Goal: Information Seeking & Learning: Learn about a topic

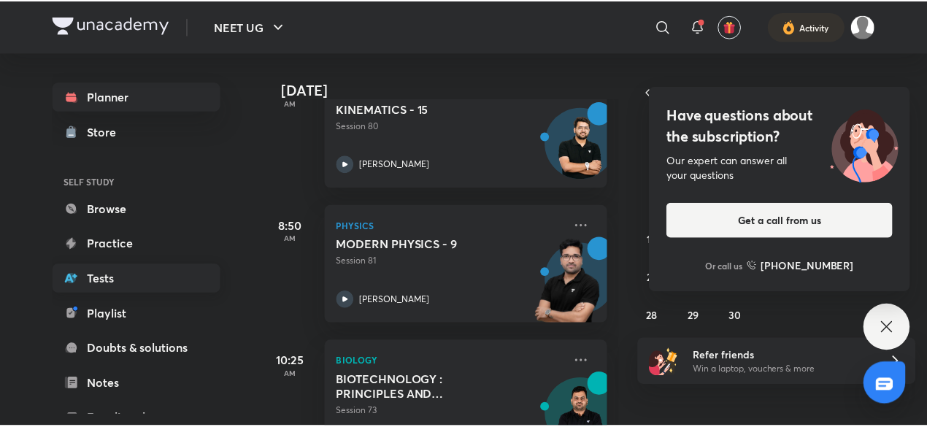
scroll to position [159, 0]
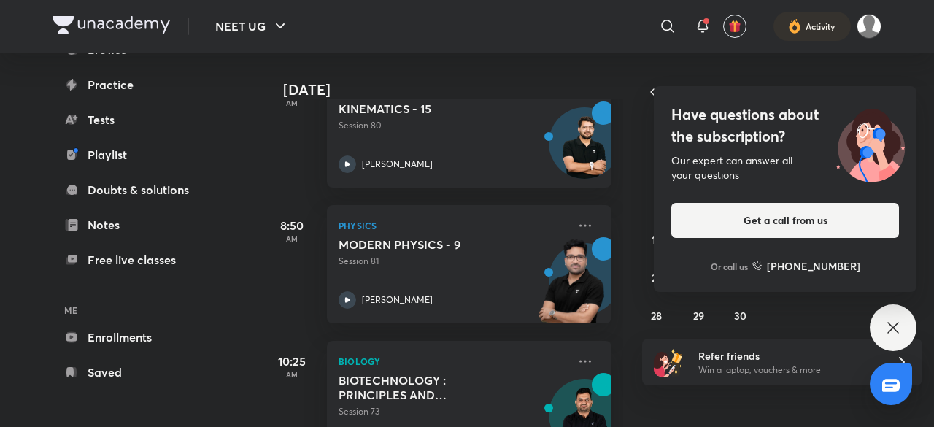
click at [169, 352] on div "Planner Store SELF STUDY Browse Practice Tests Playlist Doubts & solutions Note…" at bounding box center [137, 155] width 169 height 464
click at [182, 338] on link "Enrollments" at bounding box center [137, 337] width 169 height 29
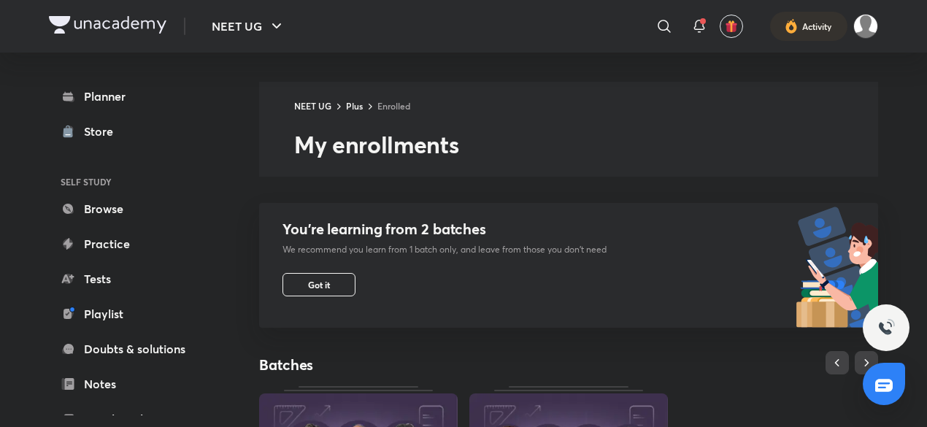
scroll to position [562, 0]
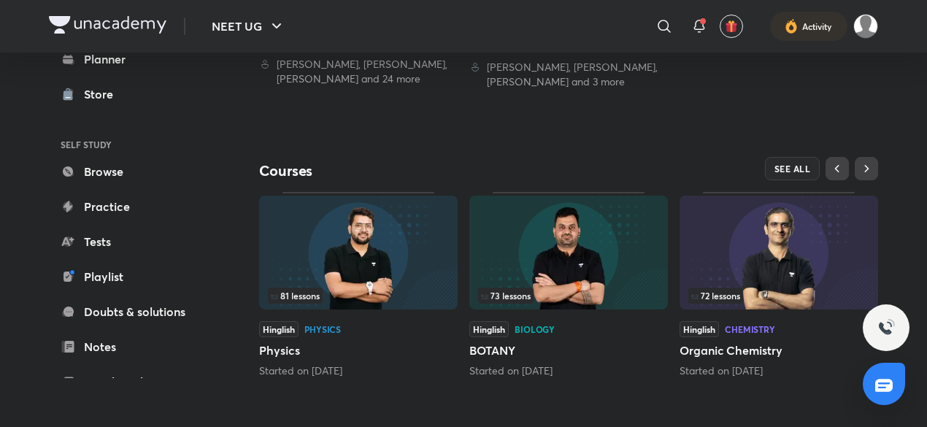
click at [388, 330] on div "Hinglish Physics" at bounding box center [358, 329] width 199 height 16
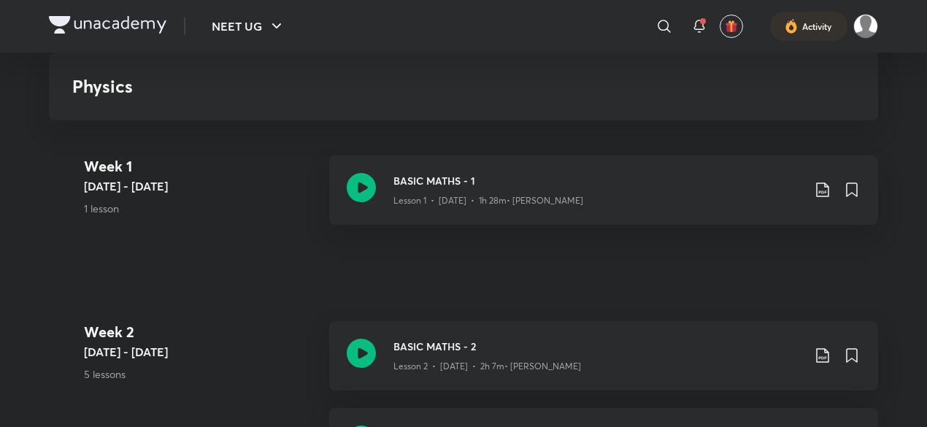
scroll to position [262, 0]
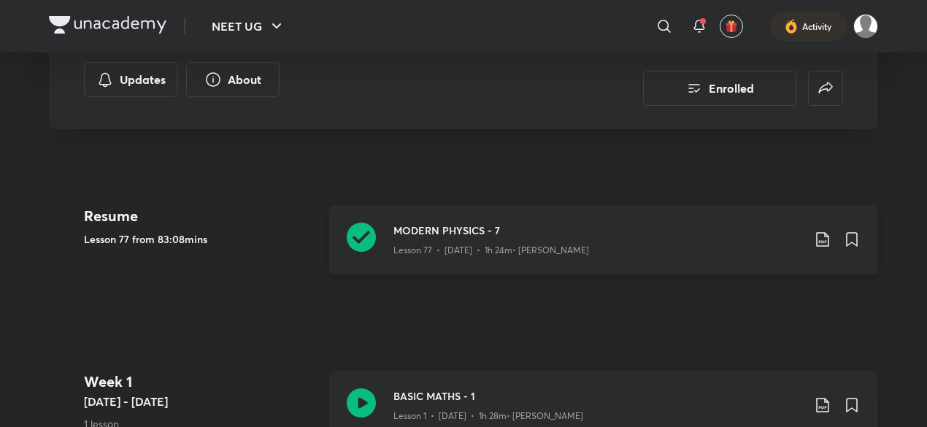
click at [485, 238] on div "Lesson 77 • Sept 3 • 1h 24m • Shailendra Tanwar" at bounding box center [597, 247] width 409 height 19
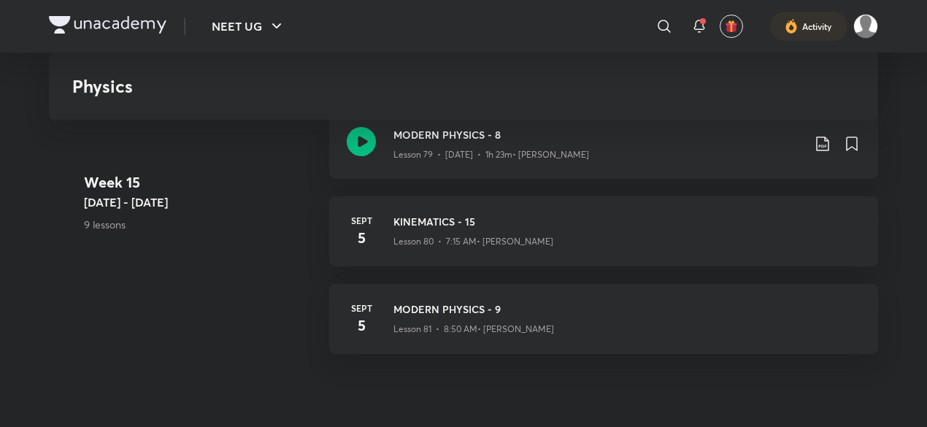
scroll to position [8303, 0]
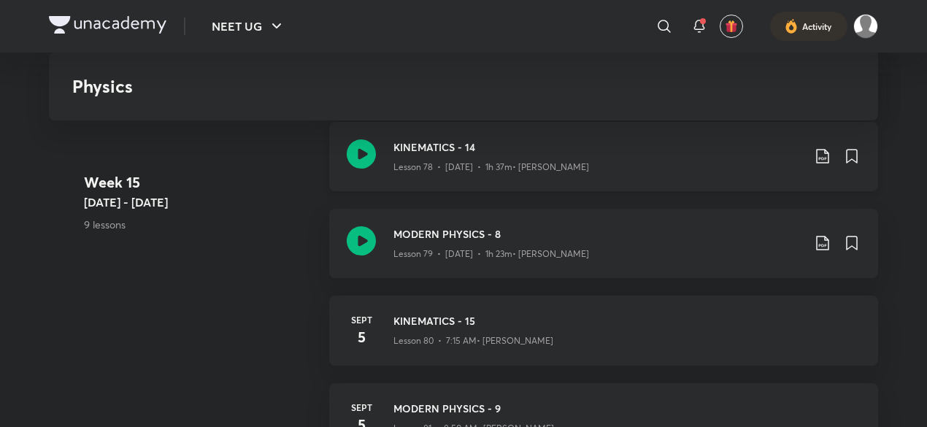
click at [482, 161] on p "Lesson 78 • Sept 4 • 1h 37m • Anurag Garg" at bounding box center [491, 167] width 196 height 13
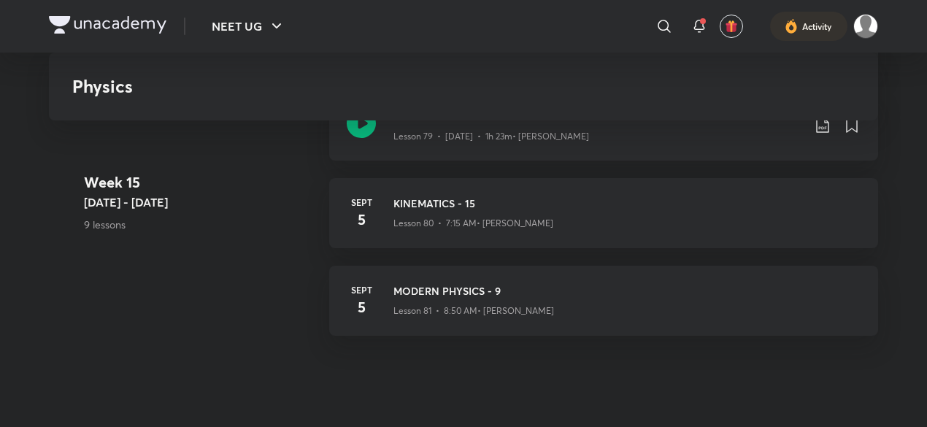
scroll to position [8329, 0]
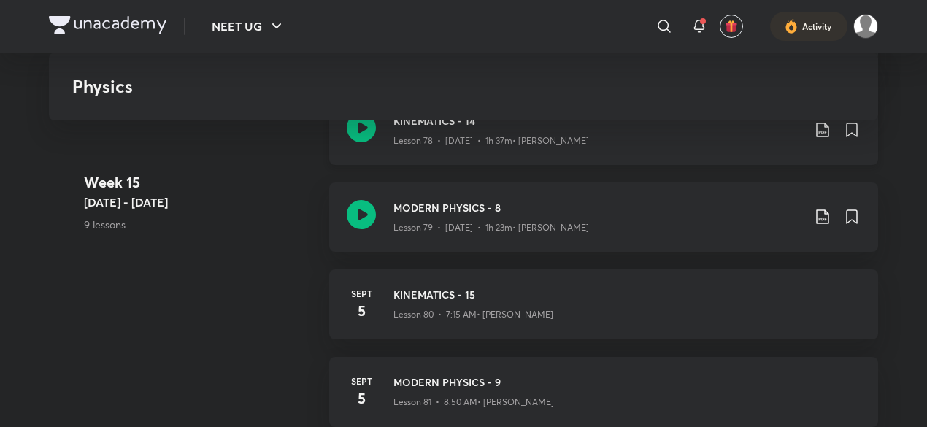
click at [436, 147] on div "KINEMATICS - 14 Lesson 78 • [DATE] • 1h 37m • [PERSON_NAME]" at bounding box center [603, 130] width 549 height 69
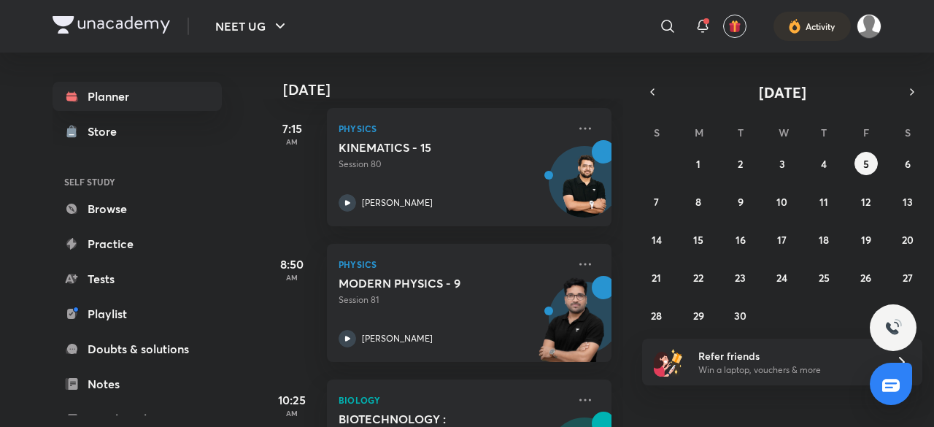
scroll to position [213, 0]
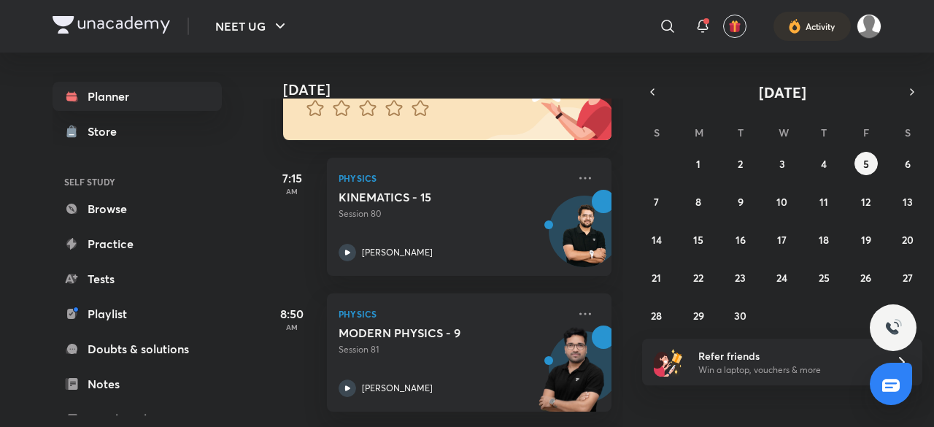
scroll to position [170, 0]
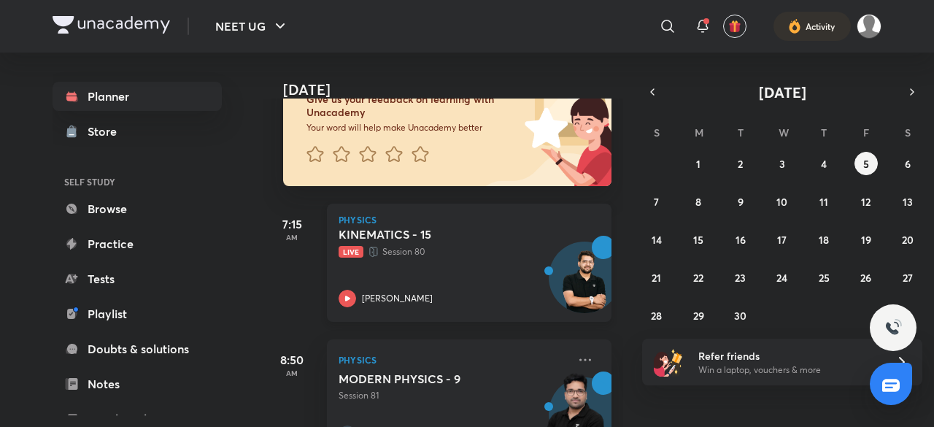
scroll to position [115, 0]
click at [421, 271] on div "KINEMATICS - 15 Live Session 80 Anurag Garg" at bounding box center [453, 266] width 229 height 80
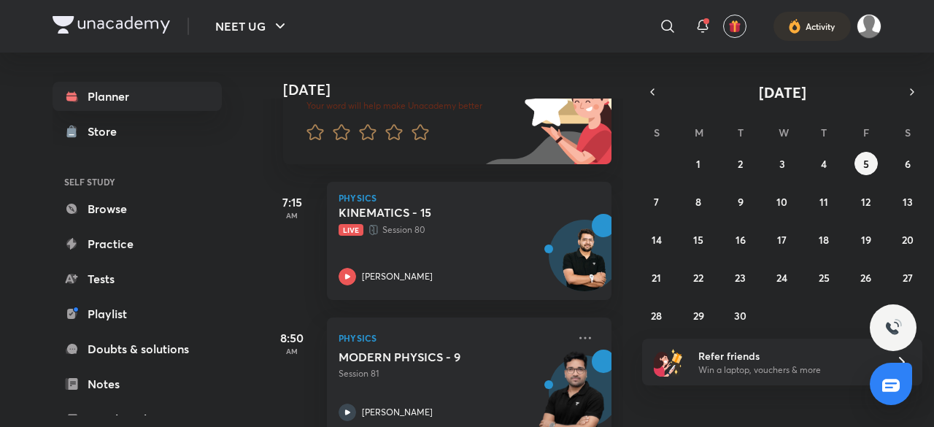
scroll to position [137, 0]
